Goal: Entertainment & Leisure: Consume media (video, audio)

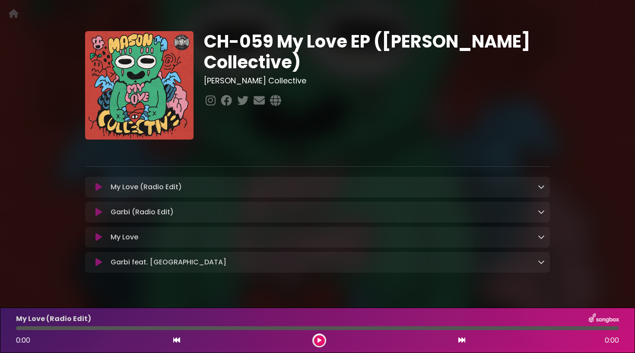
click at [98, 212] on icon at bounding box center [98, 212] width 6 height 9
click at [324, 327] on div at bounding box center [317, 328] width 603 height 4
click at [99, 264] on icon at bounding box center [98, 262] width 6 height 9
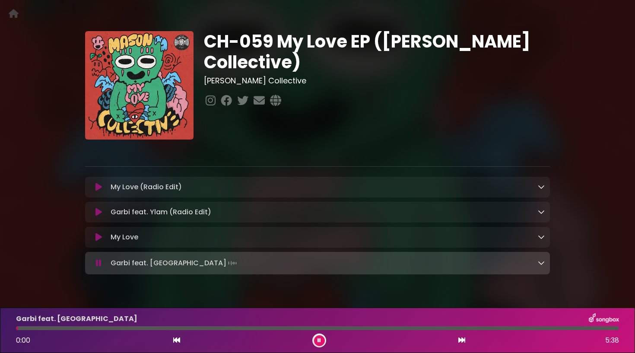
click at [316, 329] on div at bounding box center [317, 328] width 603 height 4
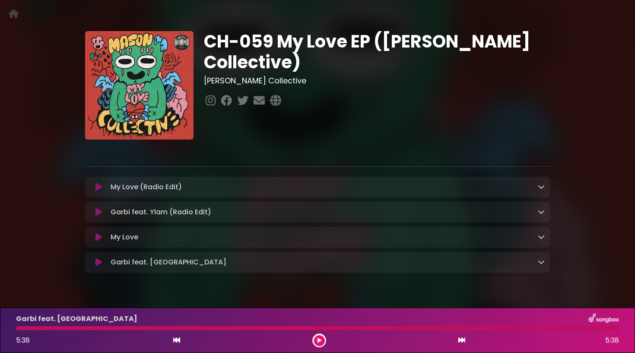
click at [97, 264] on icon at bounding box center [98, 262] width 6 height 9
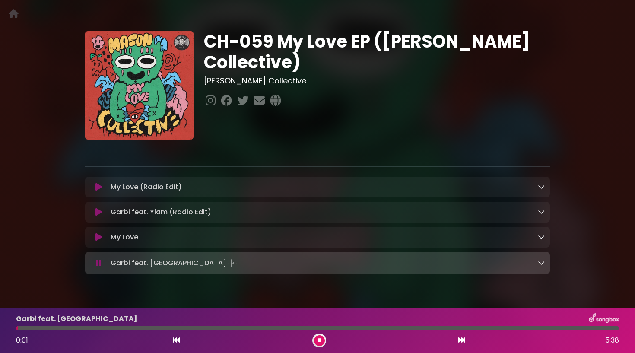
click at [97, 215] on icon at bounding box center [98, 212] width 6 height 9
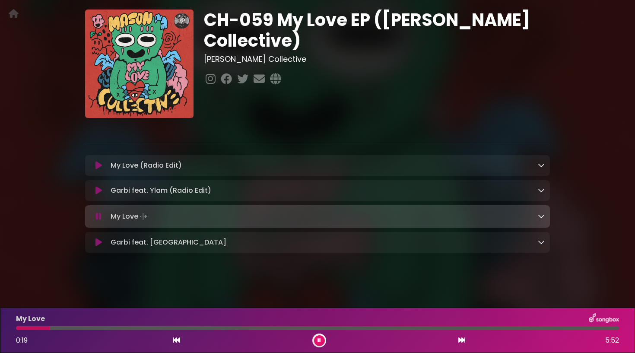
click at [318, 339] on icon at bounding box center [318, 340] width 3 height 5
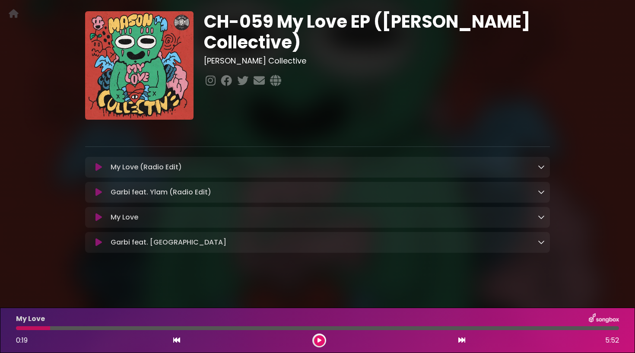
scroll to position [22, 0]
